Goal: Task Accomplishment & Management: Use online tool/utility

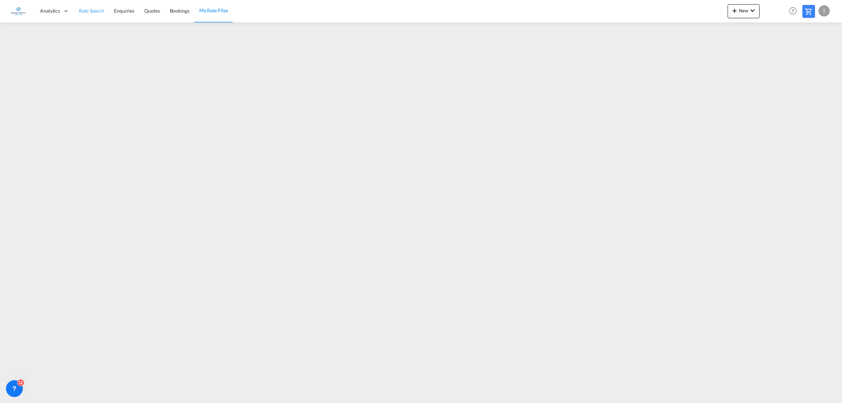
click at [97, 9] on span "Rate Search" at bounding box center [91, 11] width 25 height 6
